Goal: Information Seeking & Learning: Learn about a topic

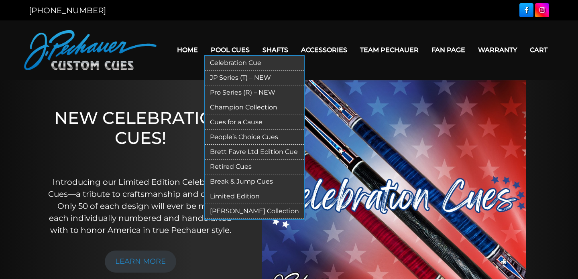
click at [233, 167] on link "Retired Cues" at bounding box center [254, 167] width 99 height 15
click at [229, 167] on link "Retired Cues" at bounding box center [254, 167] width 99 height 15
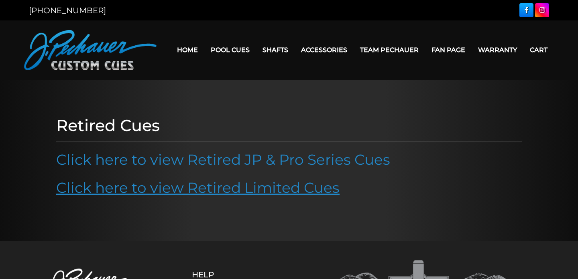
click at [221, 181] on link "Click here to view Retired Limited Cues" at bounding box center [197, 188] width 283 height 18
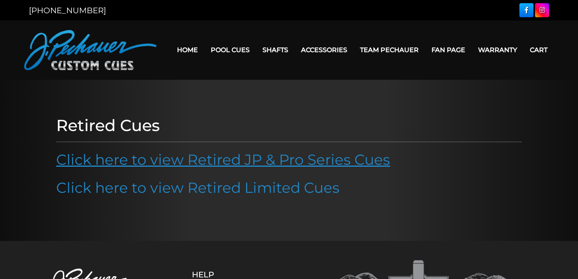
click at [185, 154] on link "Click here to view Retired JP & Pro Series Cues" at bounding box center [223, 160] width 334 height 18
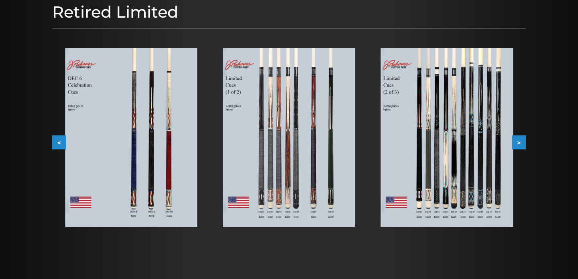
scroll to position [92, 0]
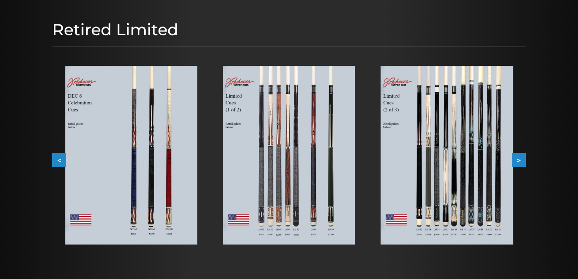
click at [521, 162] on button ">" at bounding box center [518, 160] width 14 height 14
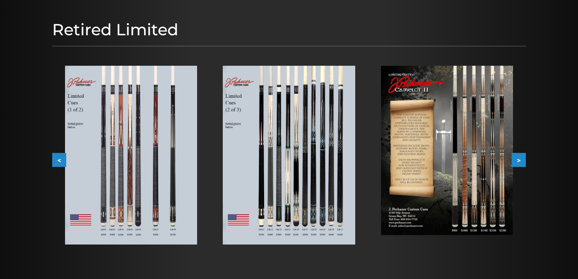
click at [521, 162] on button ">" at bounding box center [518, 160] width 14 height 14
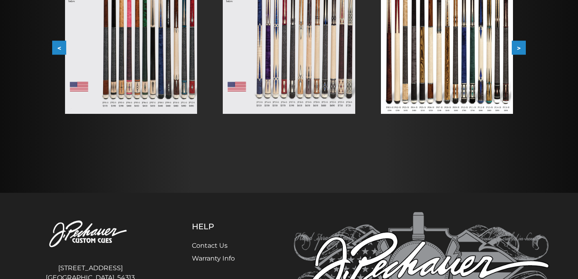
scroll to position [81, 0]
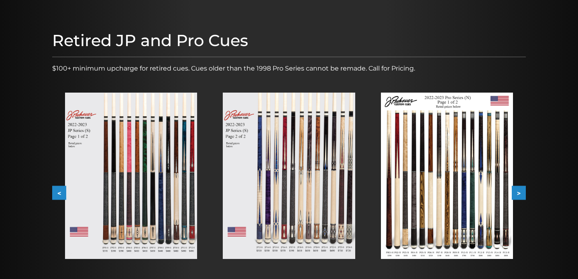
click at [522, 191] on button ">" at bounding box center [518, 193] width 14 height 14
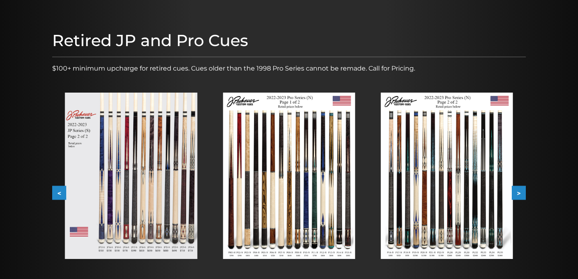
click at [522, 191] on button ">" at bounding box center [518, 193] width 14 height 14
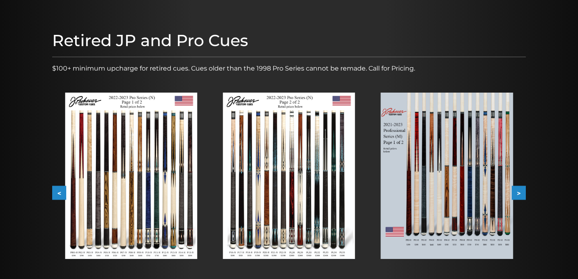
click at [522, 191] on button ">" at bounding box center [518, 193] width 14 height 14
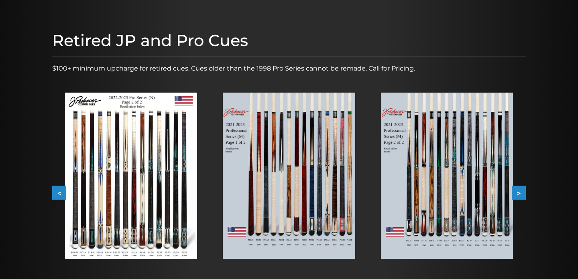
click at [522, 191] on button ">" at bounding box center [518, 193] width 14 height 14
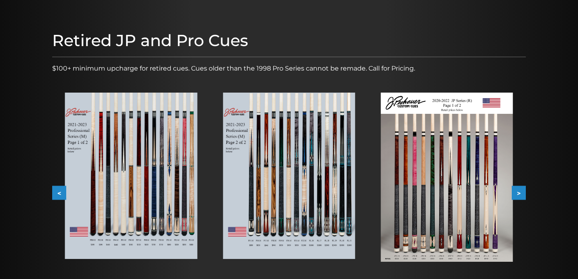
click at [522, 191] on button ">" at bounding box center [518, 193] width 14 height 14
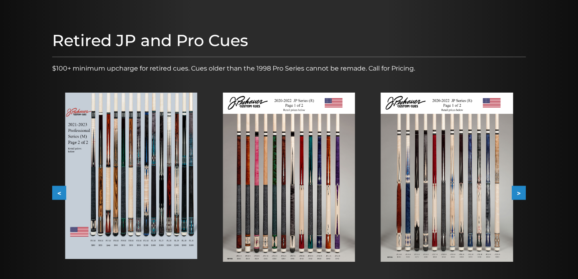
click at [522, 191] on button ">" at bounding box center [518, 193] width 14 height 14
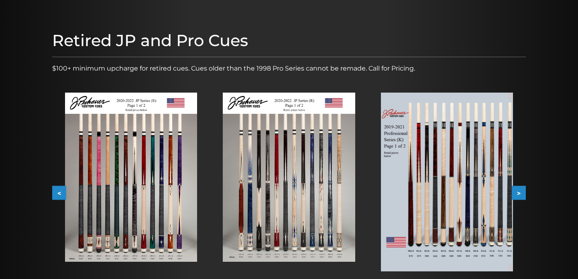
click at [522, 191] on button ">" at bounding box center [518, 193] width 14 height 14
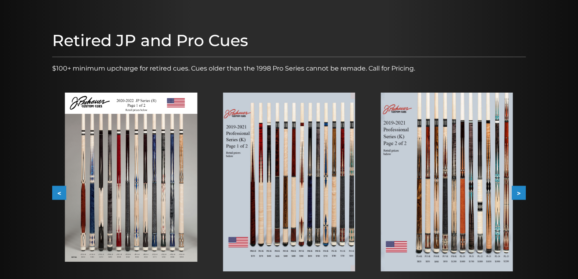
click at [522, 191] on button ">" at bounding box center [518, 193] width 14 height 14
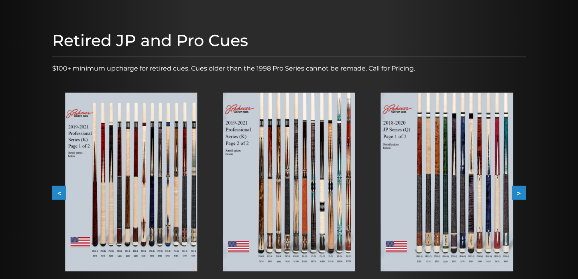
click at [522, 191] on button ">" at bounding box center [518, 193] width 14 height 14
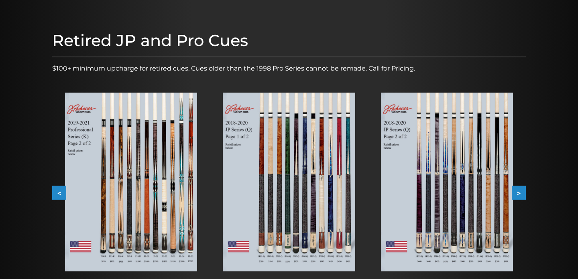
click at [521, 191] on button ">" at bounding box center [518, 193] width 14 height 14
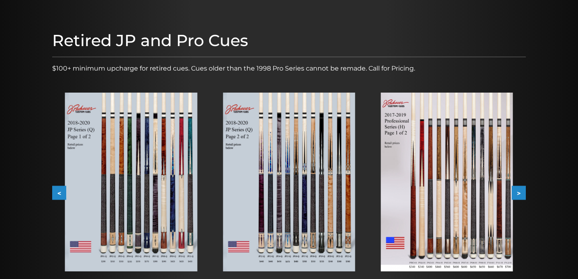
click at [521, 191] on button ">" at bounding box center [518, 193] width 14 height 14
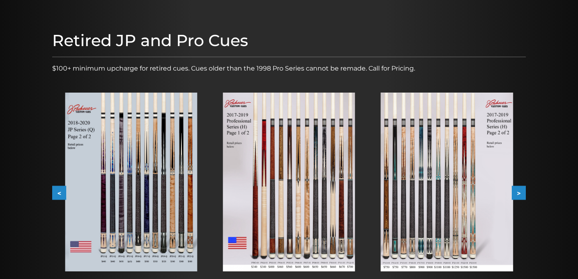
click at [521, 191] on button ">" at bounding box center [518, 193] width 14 height 14
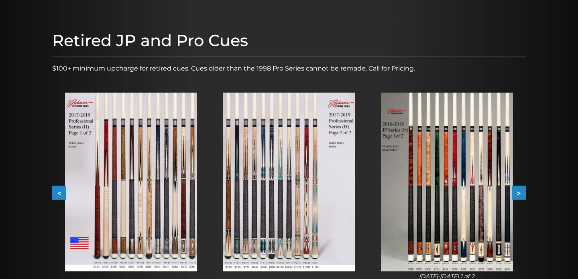
click at [521, 191] on button ">" at bounding box center [518, 193] width 14 height 14
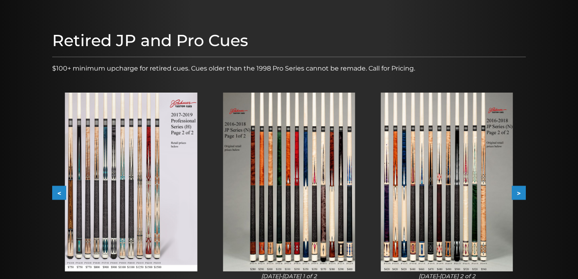
click at [521, 191] on button ">" at bounding box center [518, 193] width 14 height 14
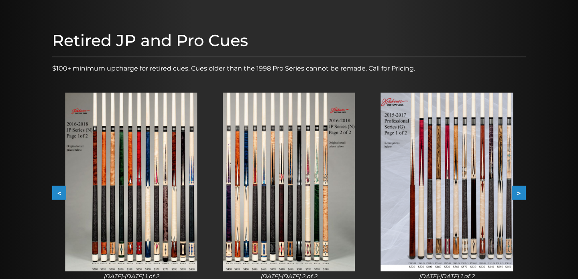
click at [521, 191] on button ">" at bounding box center [518, 193] width 14 height 14
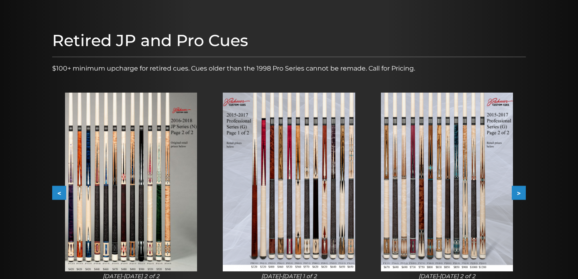
click at [521, 191] on button ">" at bounding box center [518, 193] width 14 height 14
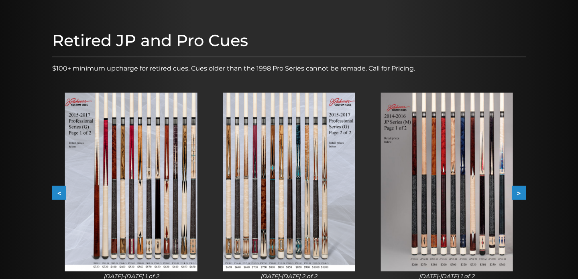
click at [521, 191] on button ">" at bounding box center [518, 193] width 14 height 14
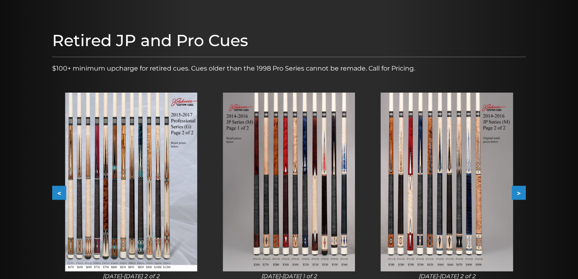
click at [521, 191] on button ">" at bounding box center [518, 193] width 14 height 14
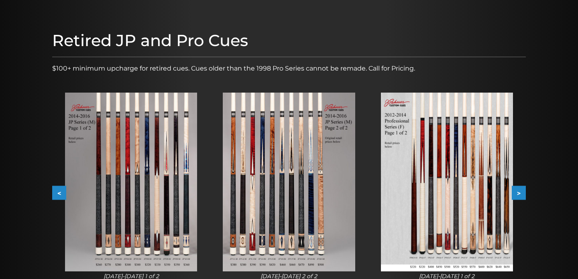
click at [521, 191] on button ">" at bounding box center [518, 193] width 14 height 14
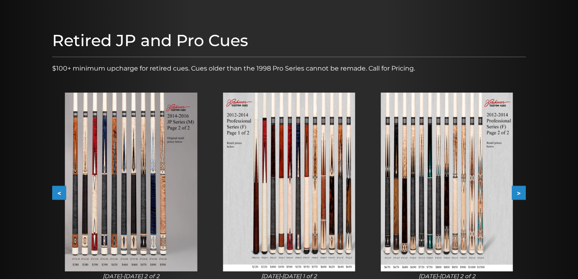
click at [521, 191] on button ">" at bounding box center [518, 193] width 14 height 14
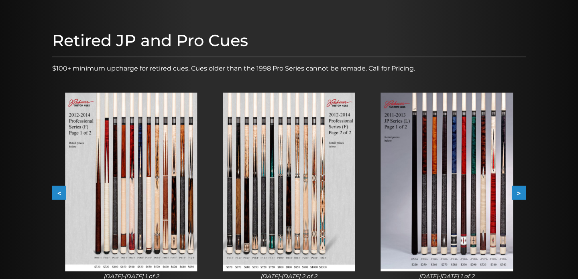
click at [521, 191] on button ">" at bounding box center [518, 193] width 14 height 14
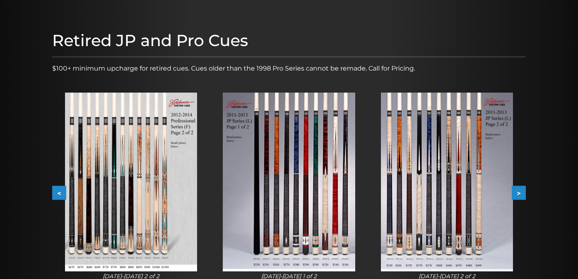
click at [521, 191] on button ">" at bounding box center [518, 193] width 14 height 14
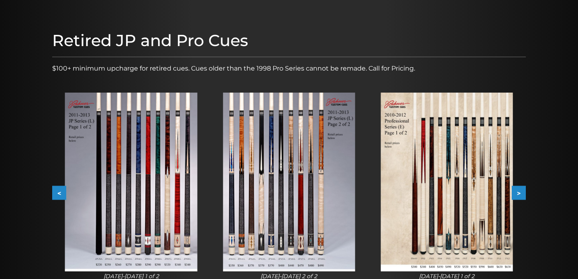
click at [521, 191] on button ">" at bounding box center [518, 193] width 14 height 14
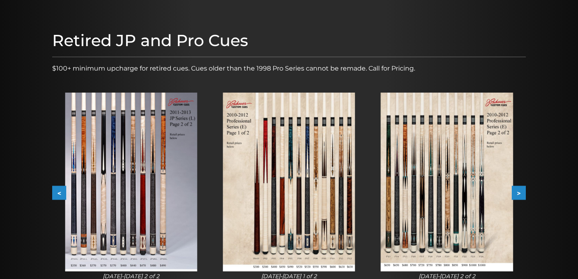
click at [521, 191] on button ">" at bounding box center [518, 193] width 14 height 14
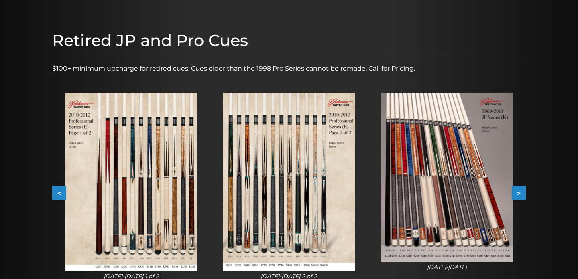
click at [521, 191] on button ">" at bounding box center [518, 193] width 14 height 14
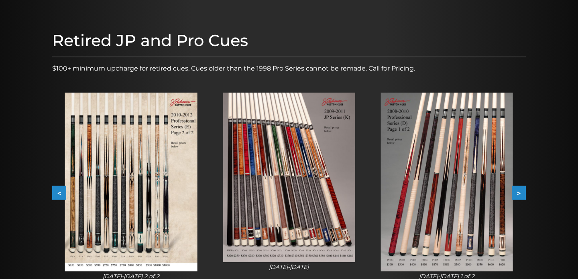
click at [521, 191] on button ">" at bounding box center [518, 193] width 14 height 14
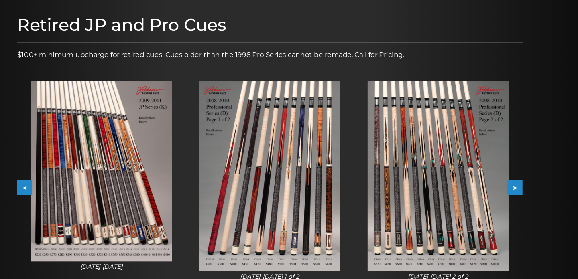
scroll to position [81, 0]
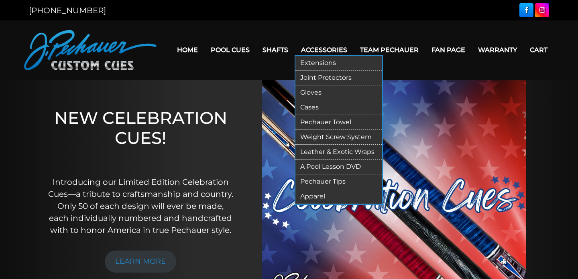
click at [316, 154] on link "Leather & Exotic Wraps" at bounding box center [338, 152] width 87 height 15
